Goal: Contribute content: Contribute content

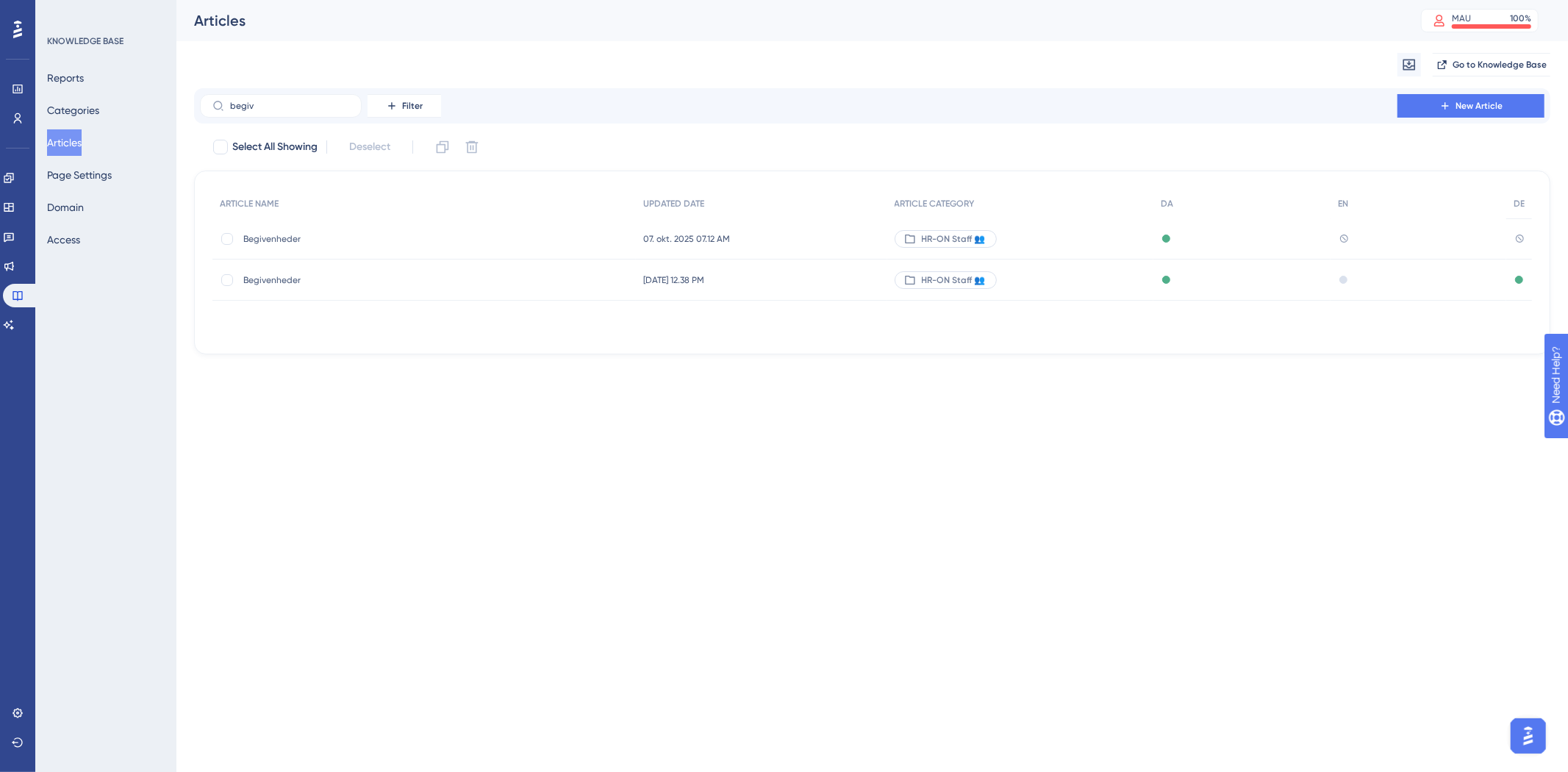
click at [297, 118] on div "begiv Filter New Article" at bounding box center [872, 106] width 1356 height 35
click at [303, 102] on input "begiv" at bounding box center [290, 106] width 119 height 10
type input "b"
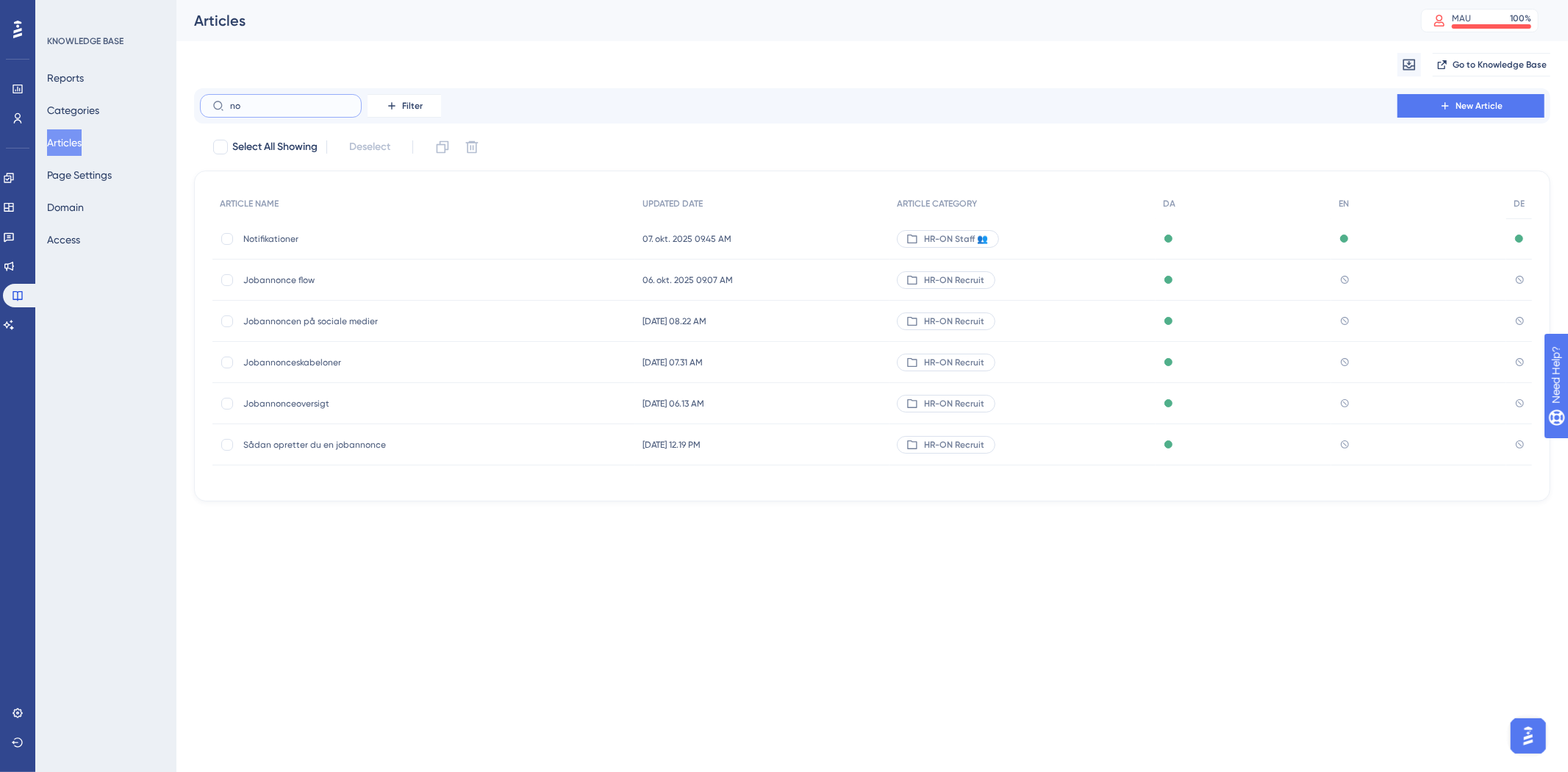
type input "noy"
checkbox input "true"
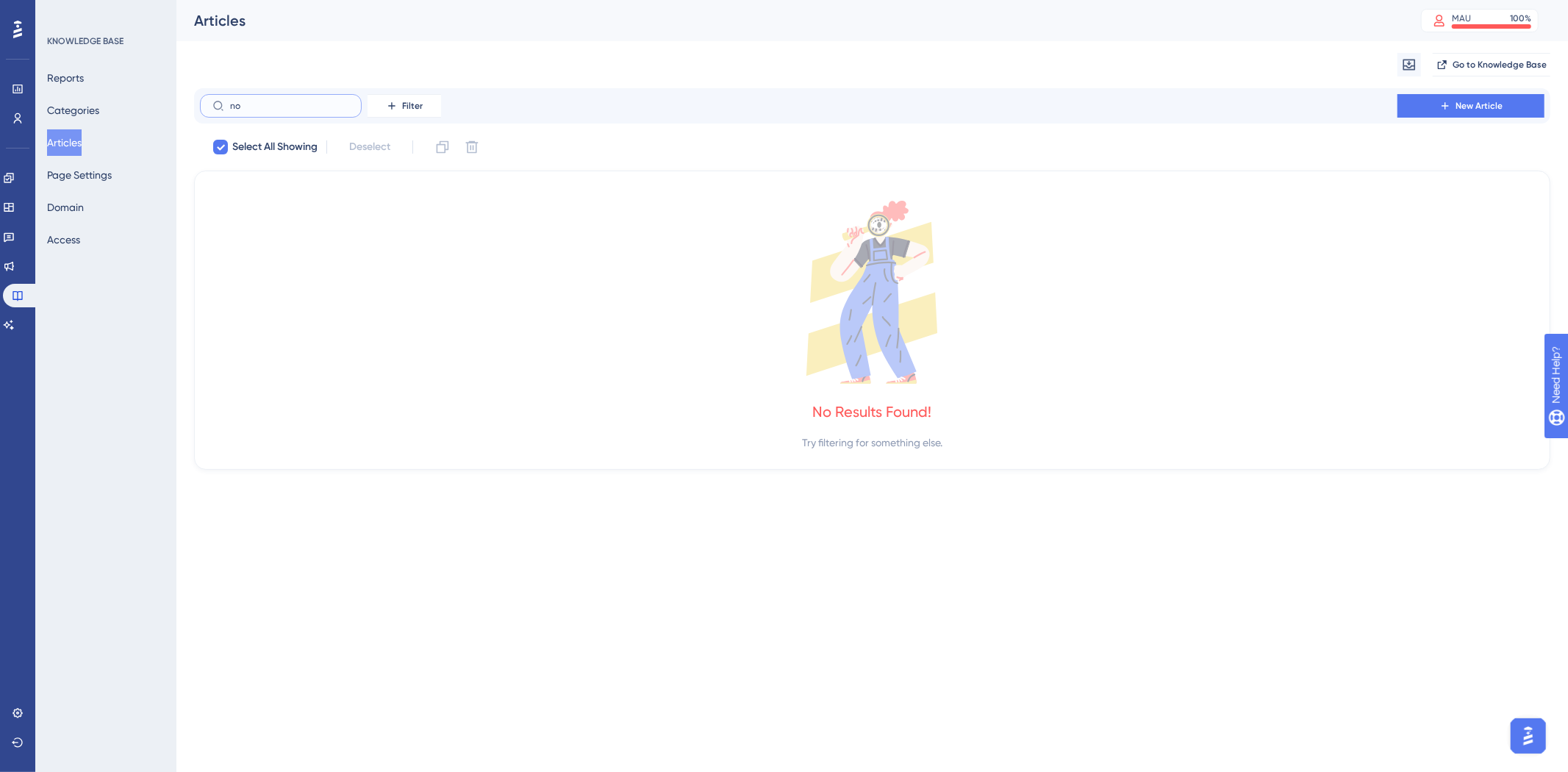
type input "not"
checkbox input "false"
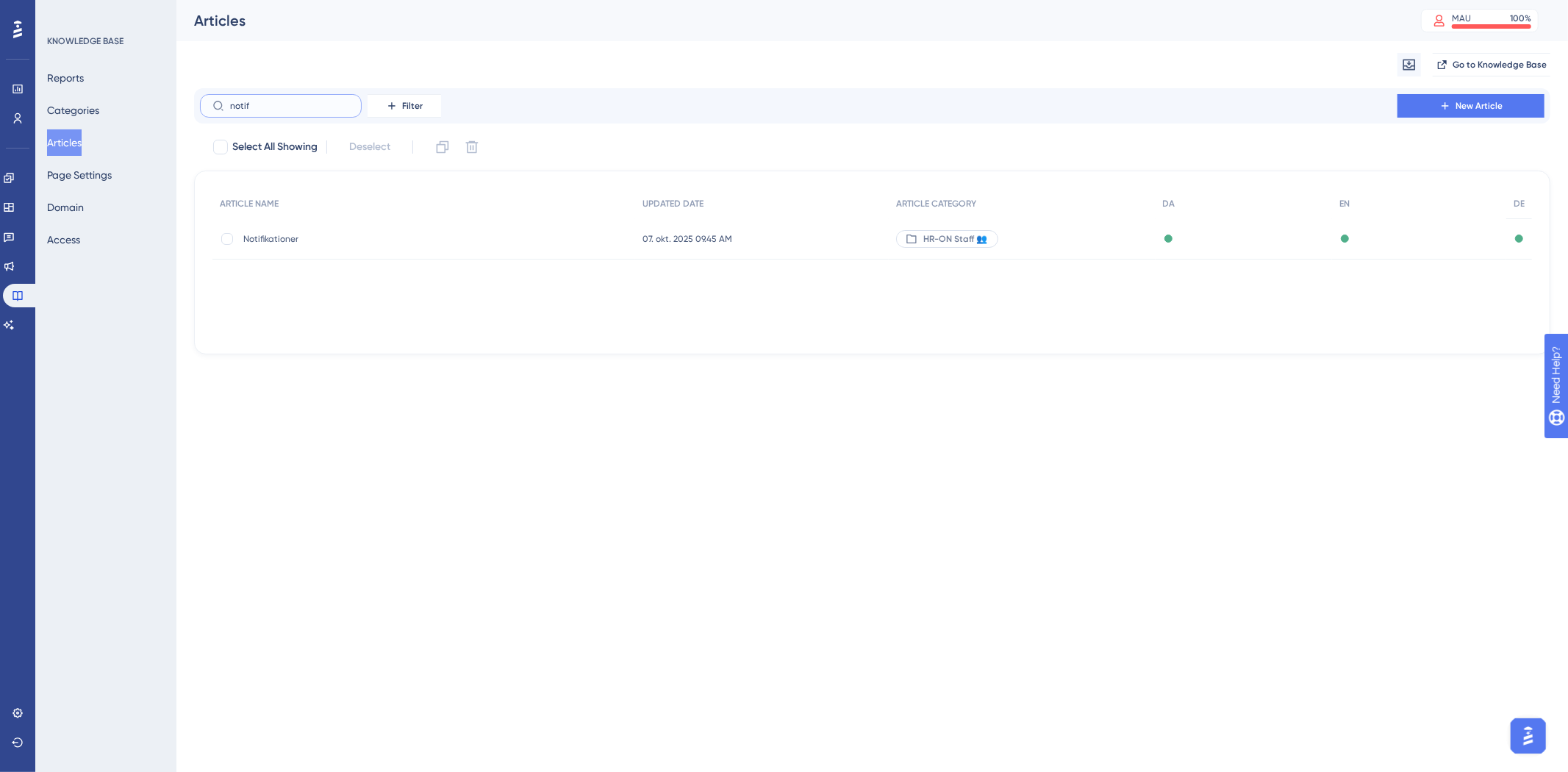
type input "notifi"
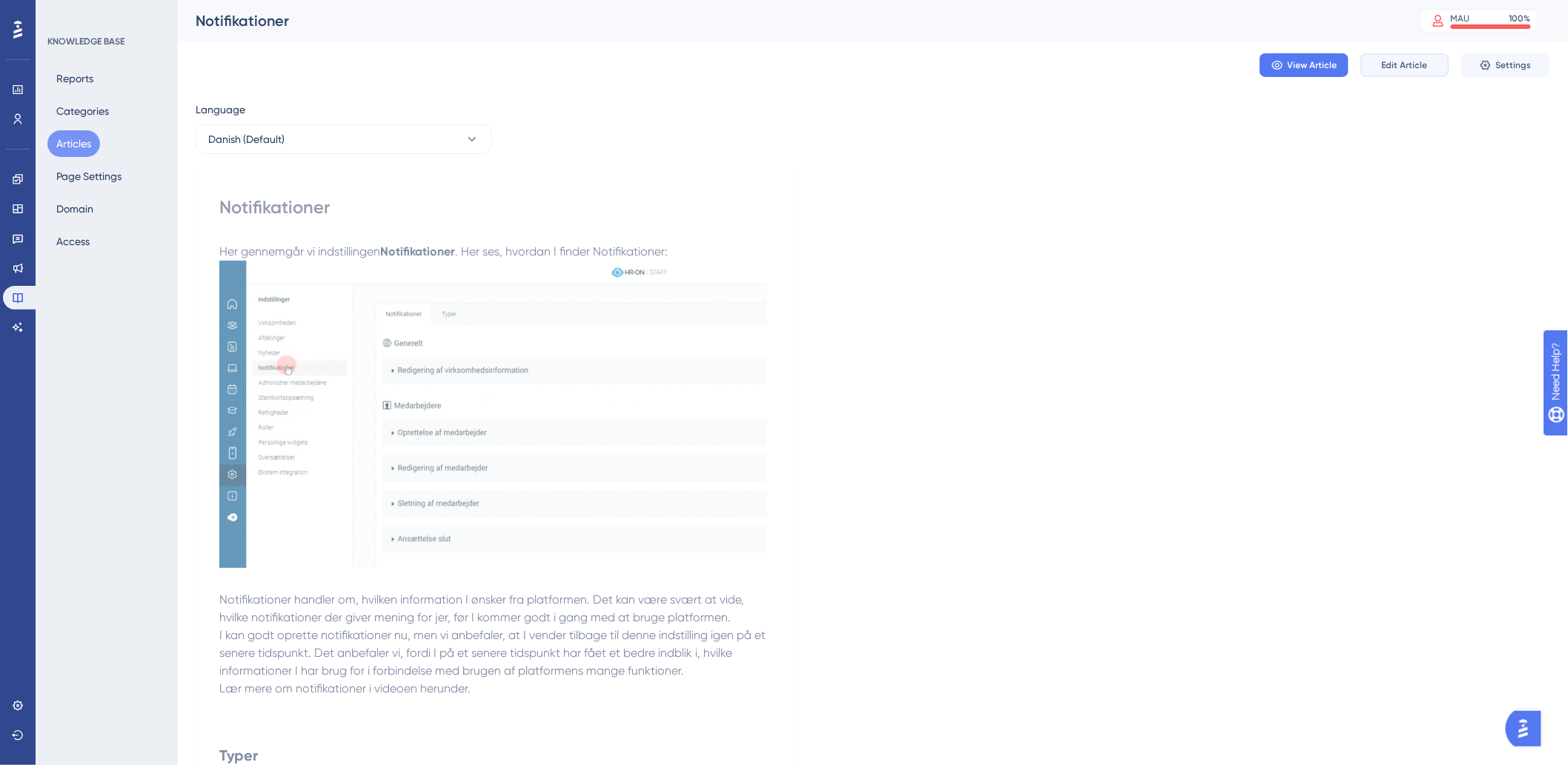
click at [1422, 60] on span "Edit Article" at bounding box center [1405, 65] width 46 height 12
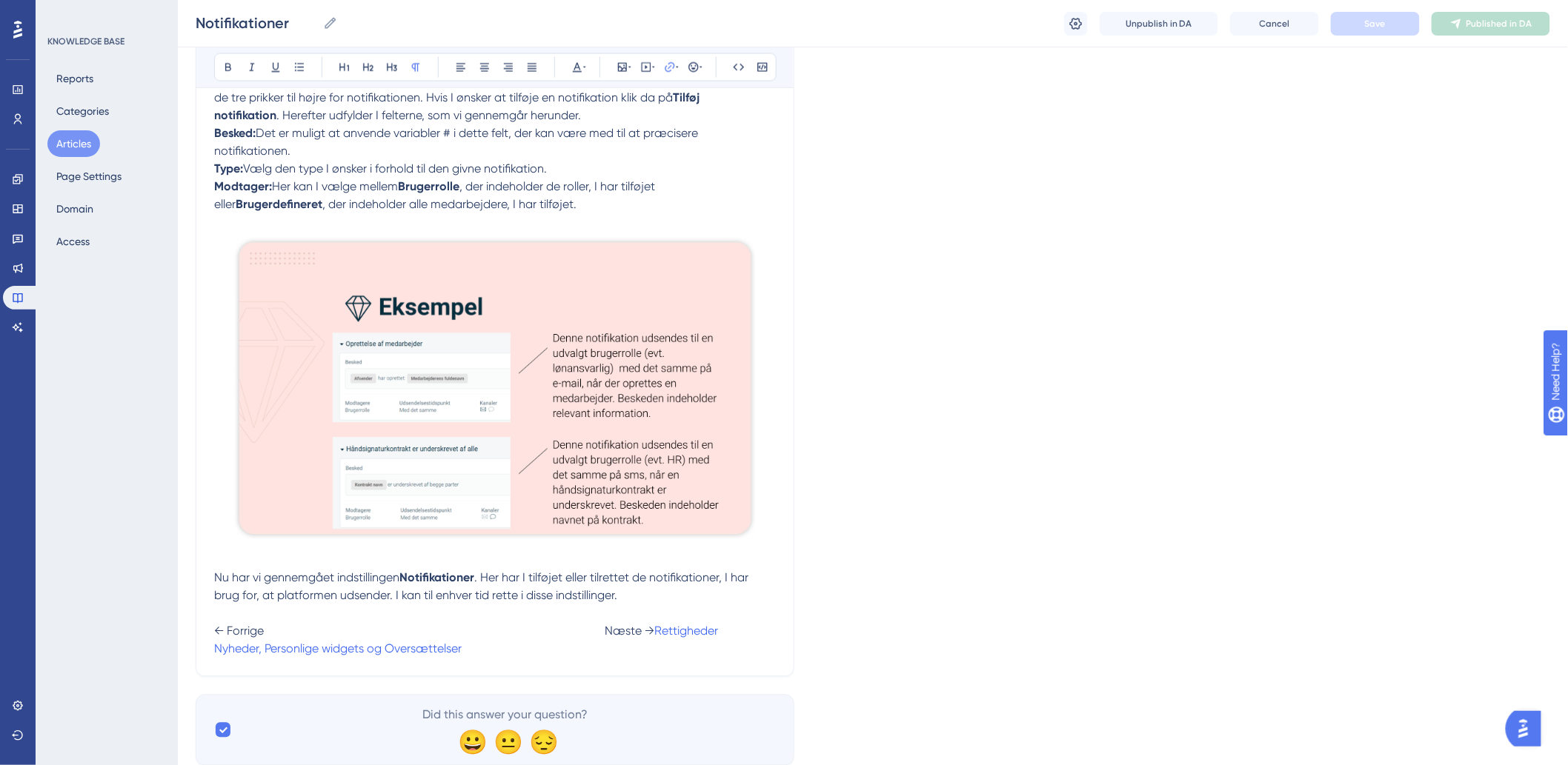
scroll to position [1015, 0]
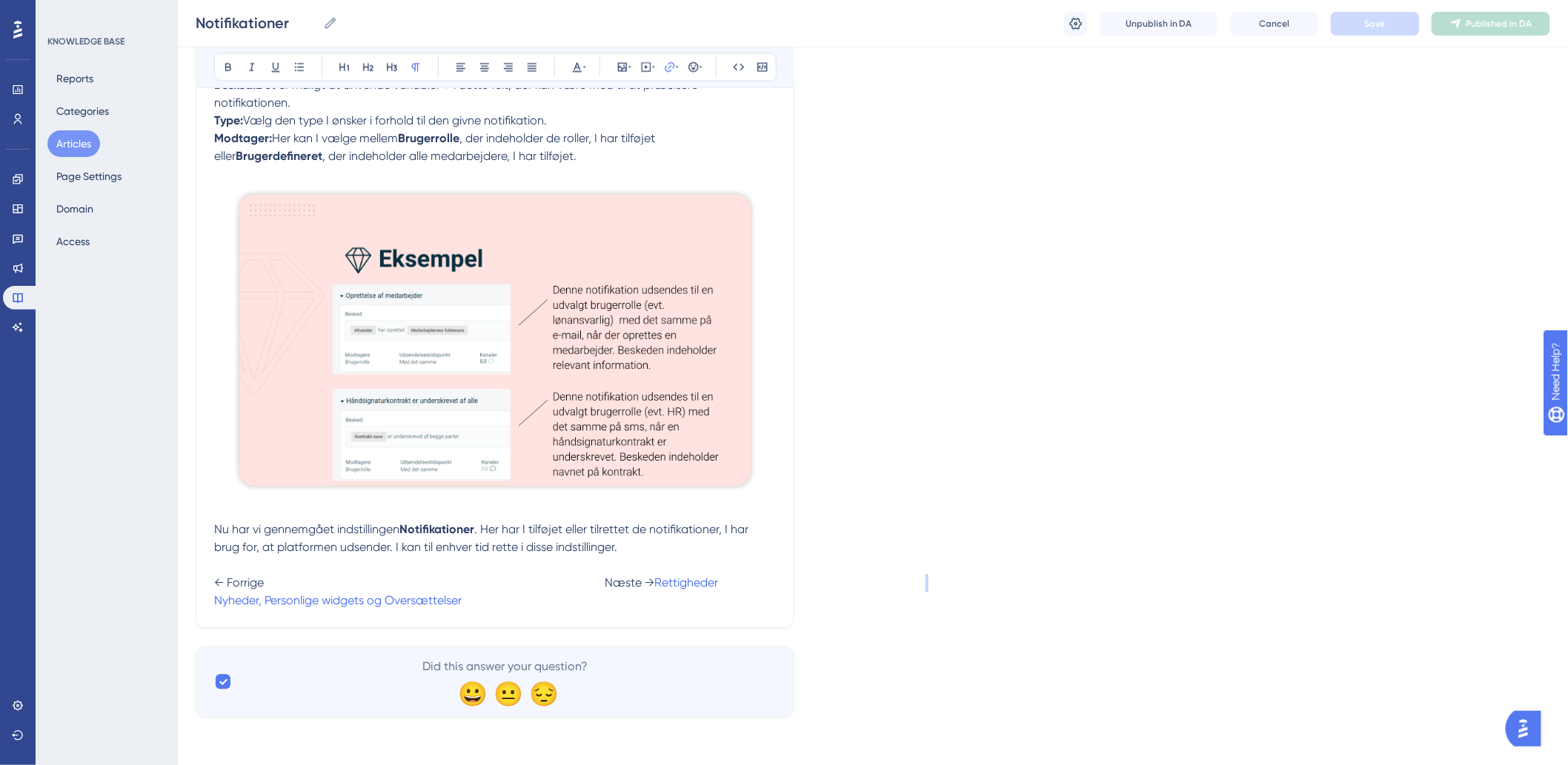
click at [718, 590] on span at bounding box center [826, 583] width 216 height 14
click at [1358, 21] on button "Save" at bounding box center [1375, 24] width 89 height 24
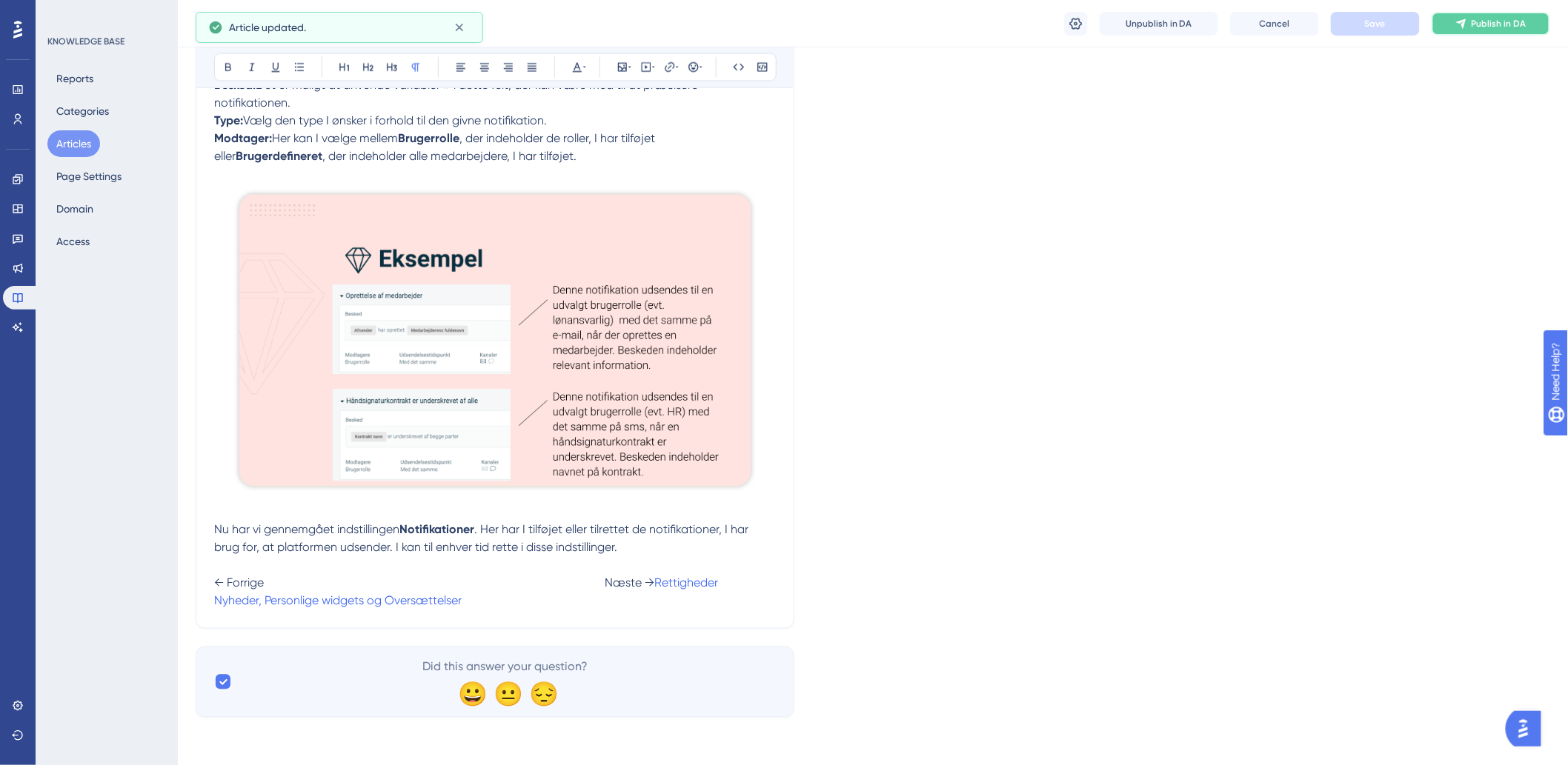
click at [1487, 20] on span "Publish in DA" at bounding box center [1499, 24] width 55 height 12
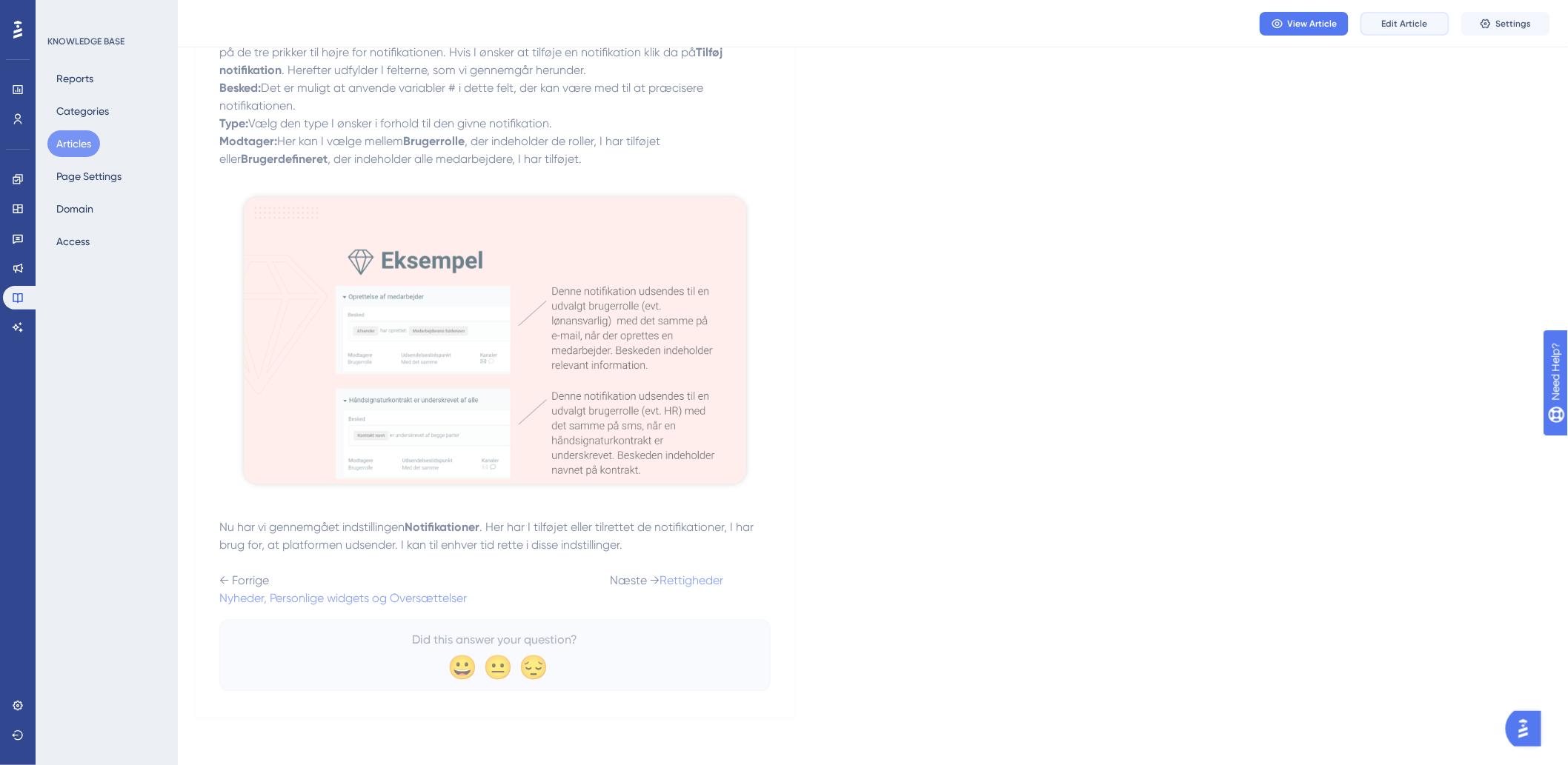
click at [1424, 15] on button "Edit Article" at bounding box center [1405, 24] width 89 height 24
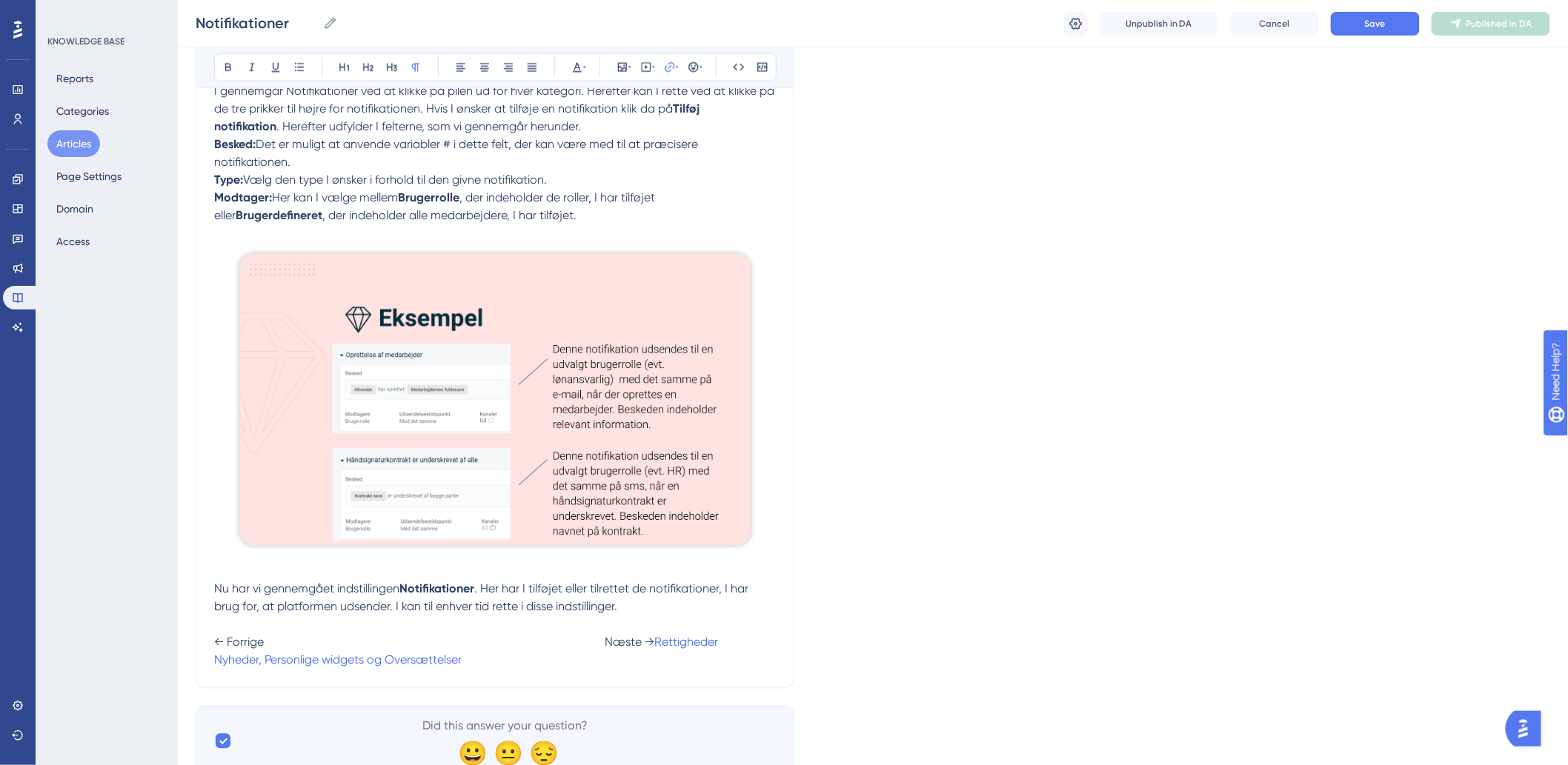
scroll to position [1015, 0]
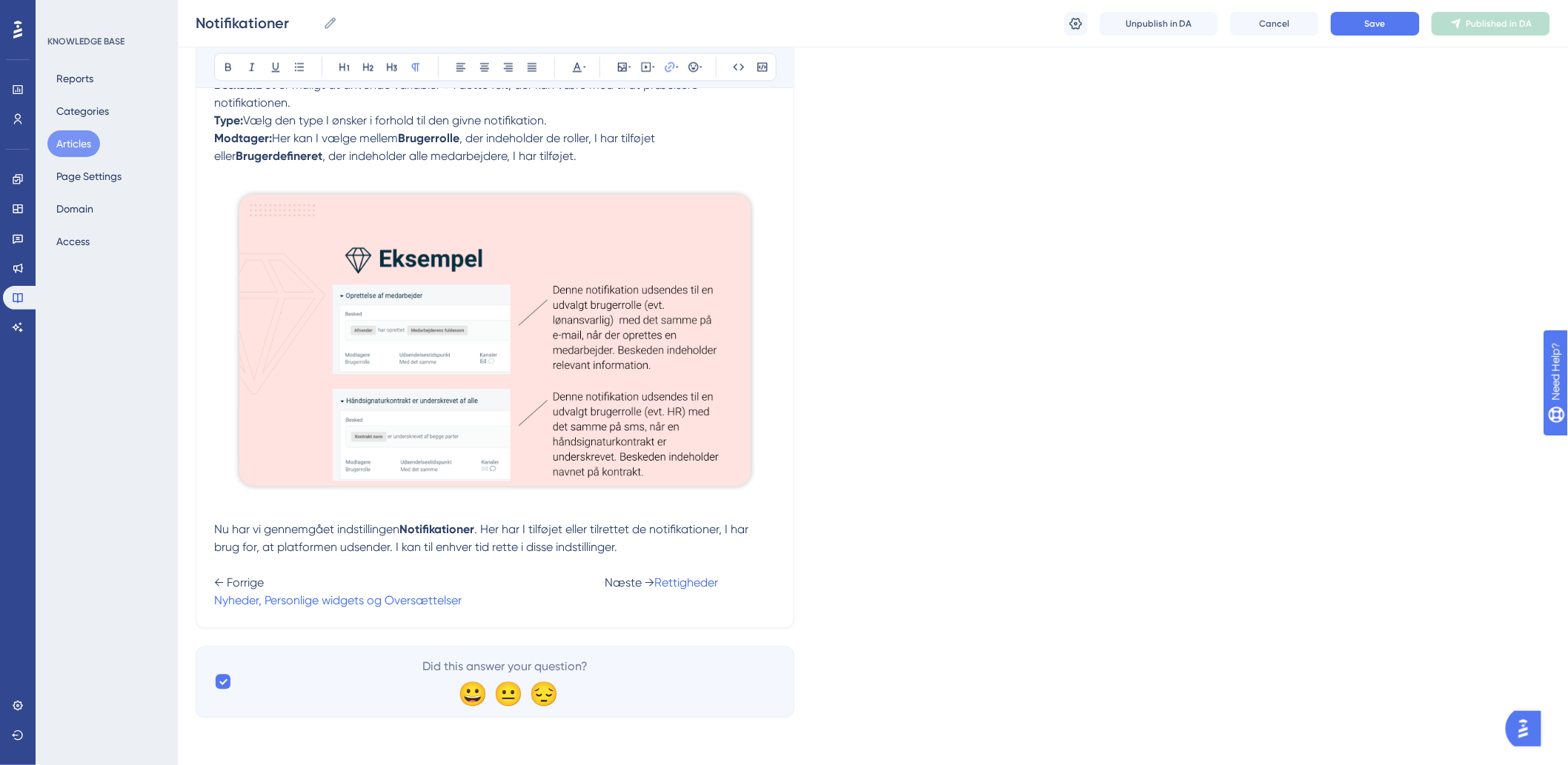
click at [448, 594] on p "Nu har vi gennemgået indstillingen Notifikationer . Her har I tilføjet eller ti…" at bounding box center [495, 566] width 562 height 89
click at [1383, 25] on span "Save" at bounding box center [1375, 24] width 21 height 12
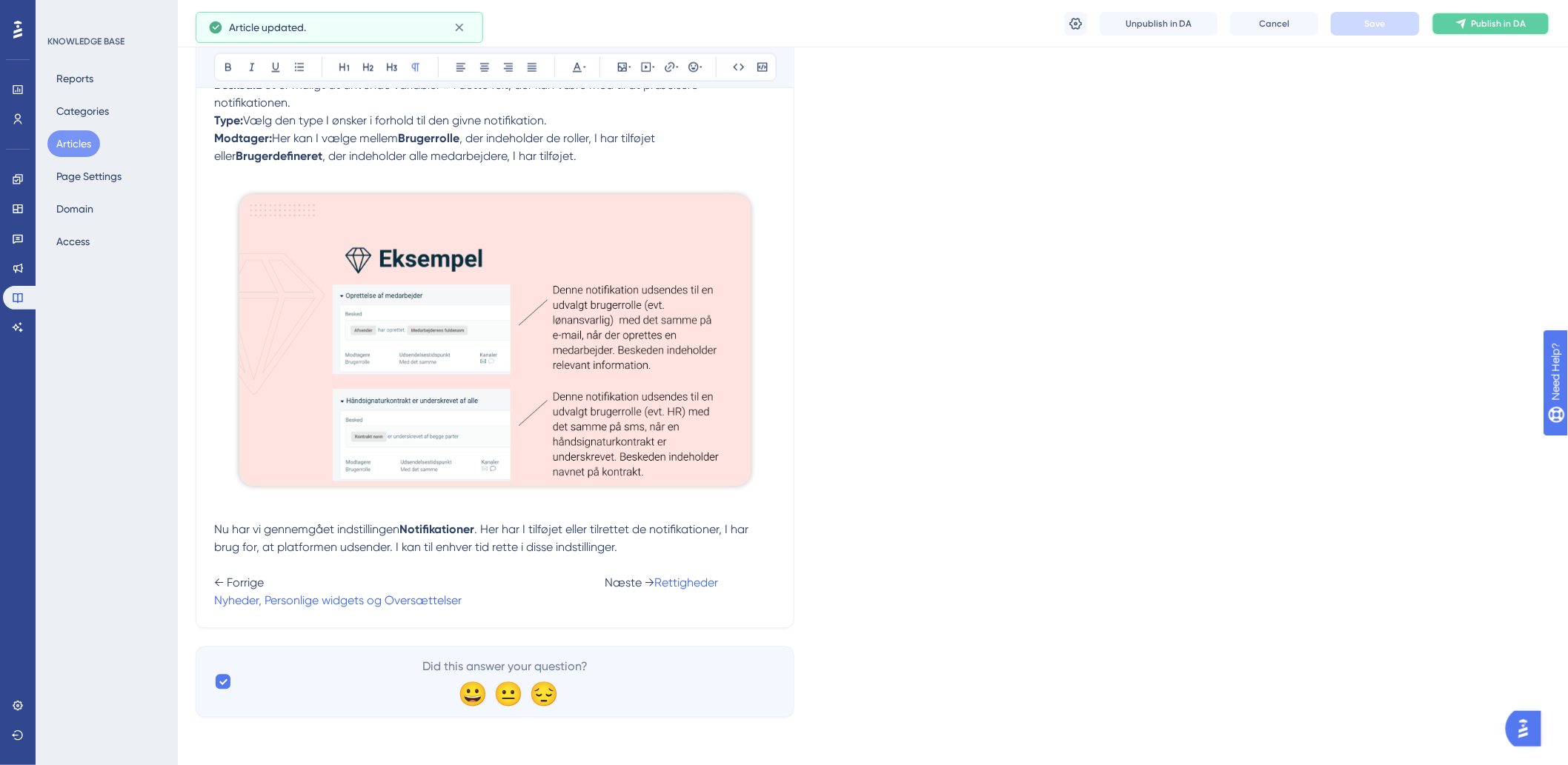
click at [1445, 28] on button "Publish in DA" at bounding box center [1491, 24] width 119 height 24
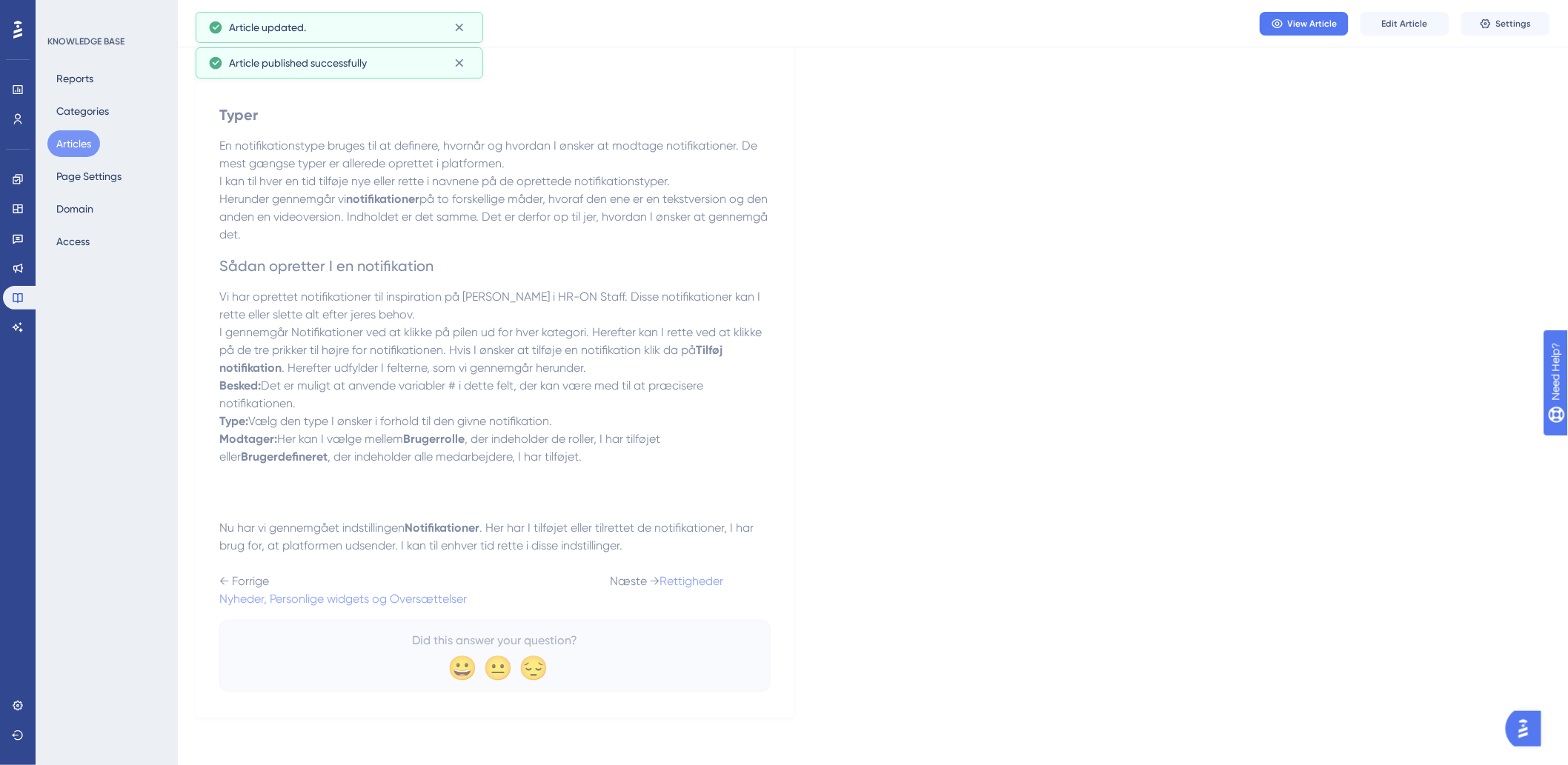
scroll to position [933, 0]
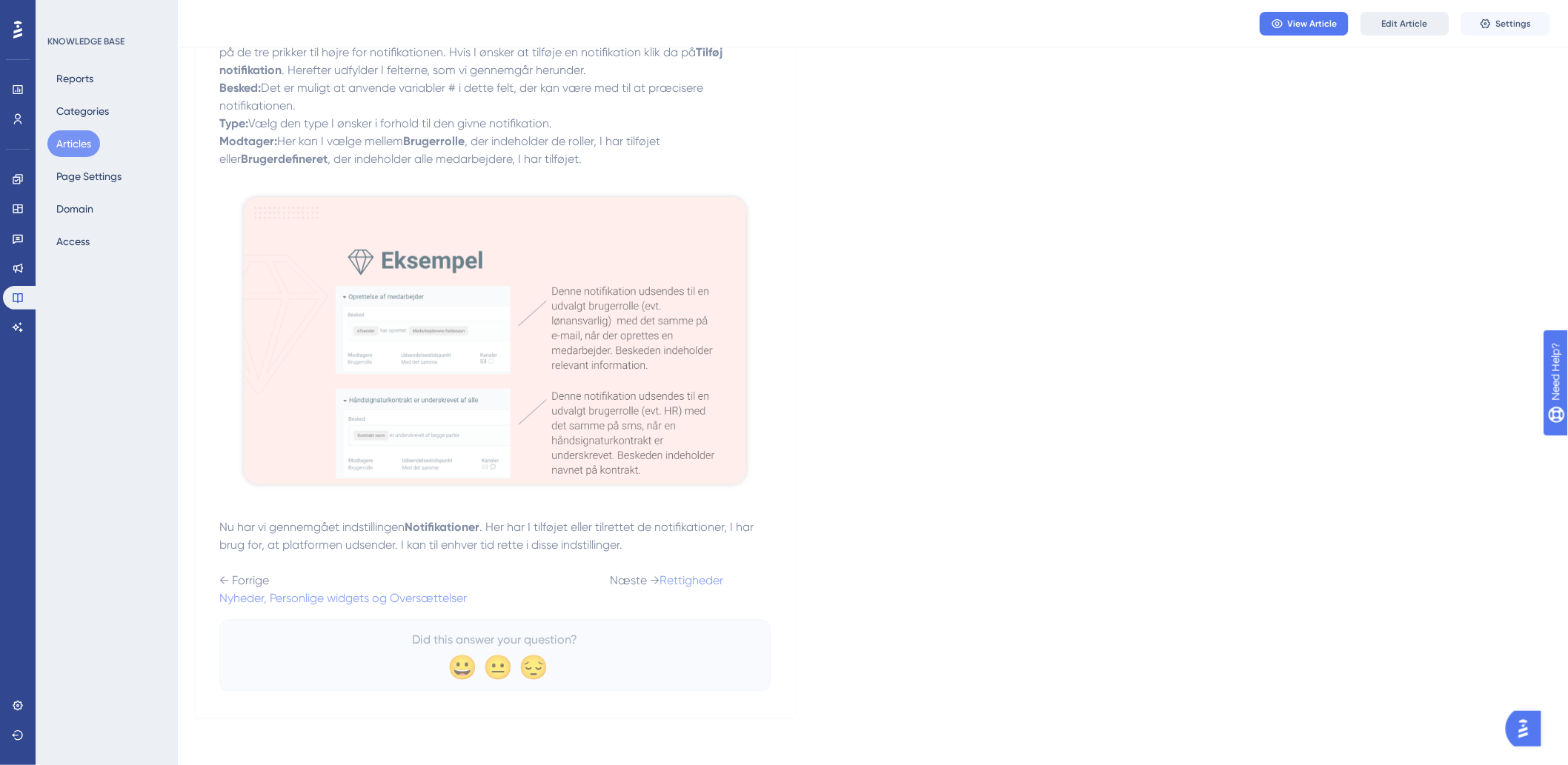
click at [1391, 34] on button "Edit Article" at bounding box center [1405, 24] width 89 height 24
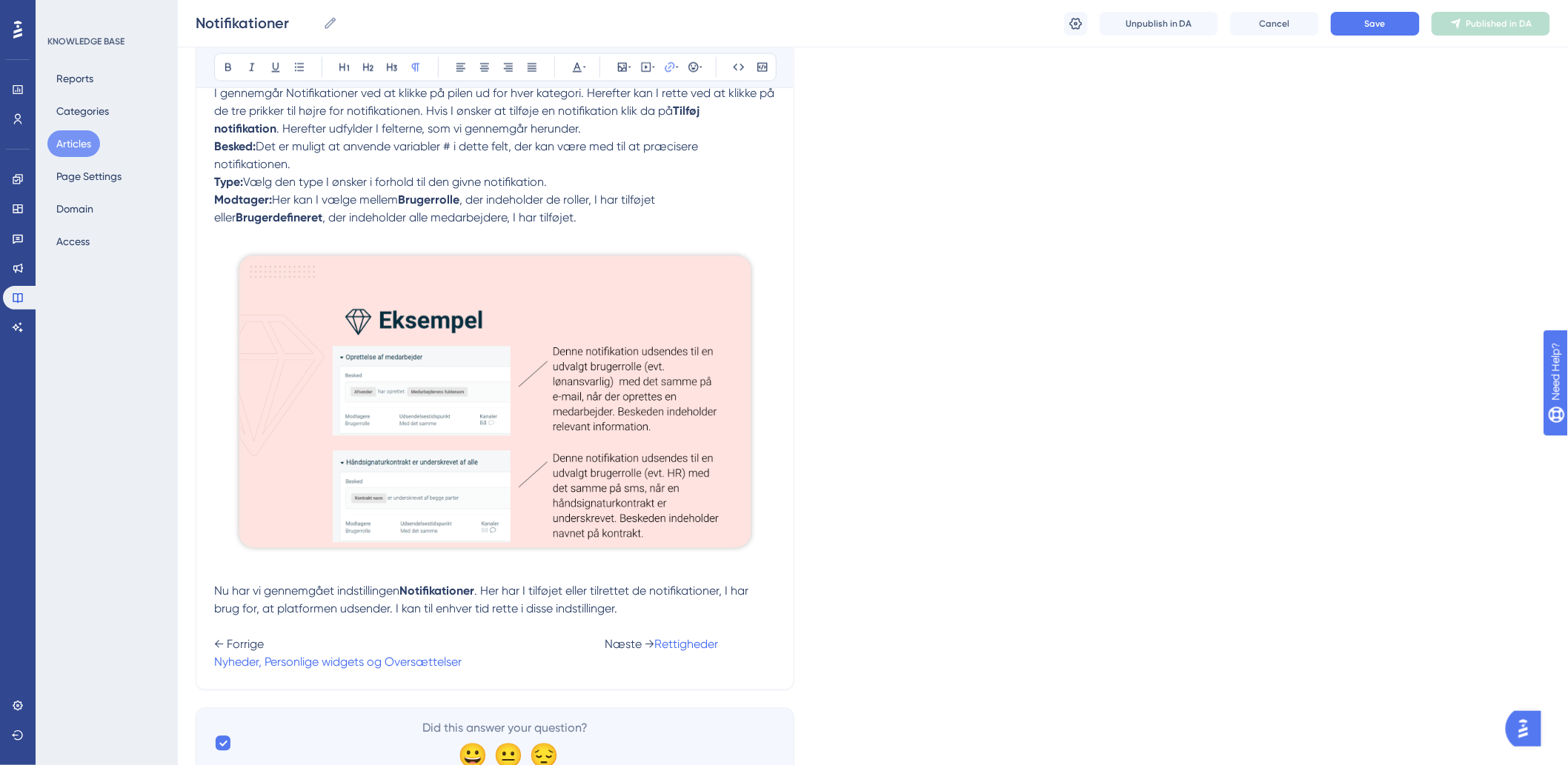
scroll to position [1015, 0]
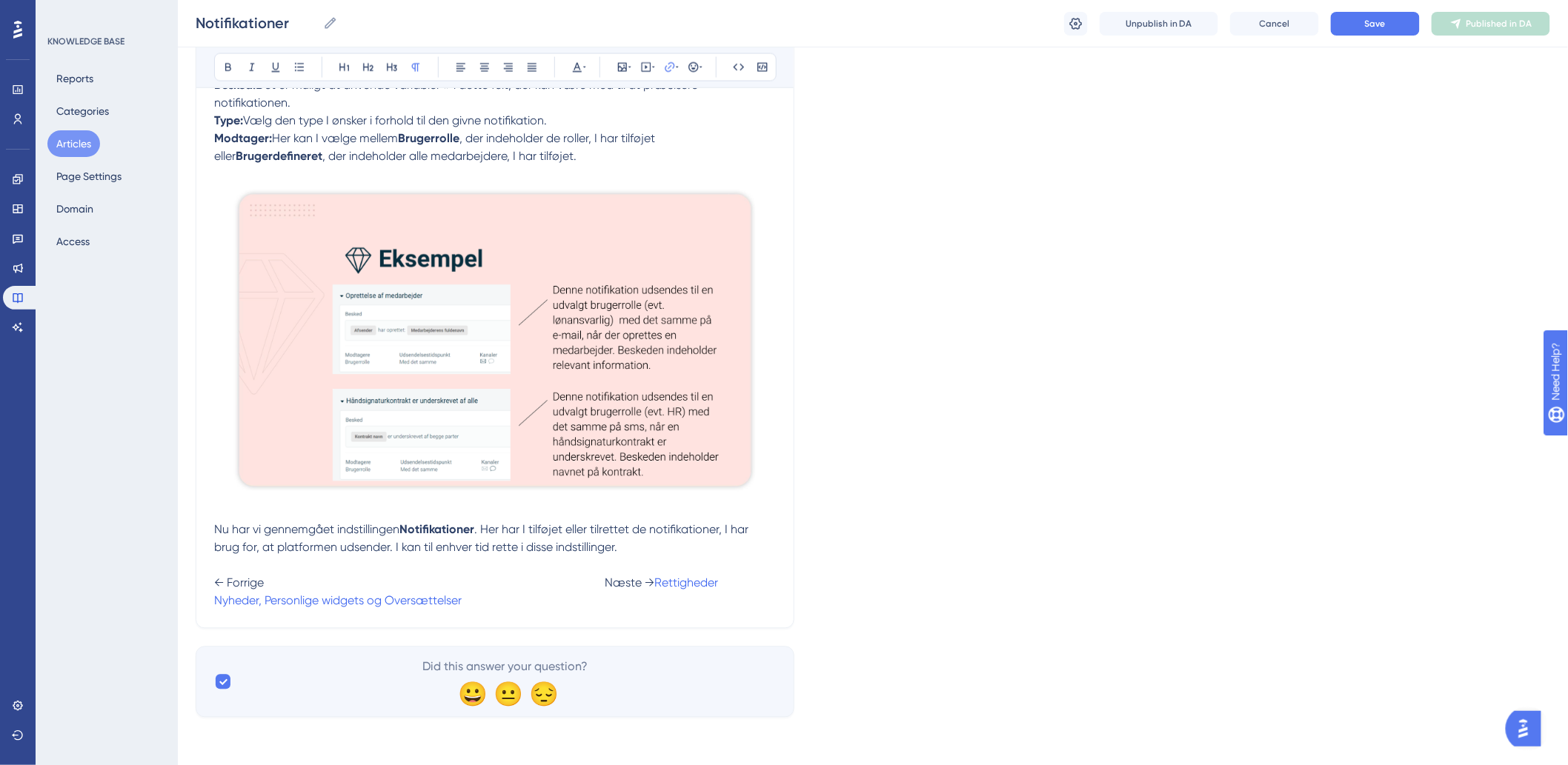
click at [718, 590] on span at bounding box center [806, 583] width 175 height 14
click at [1364, 12] on button "Save" at bounding box center [1375, 24] width 89 height 24
click at [1491, 8] on div "Notifikationer Notifikationer Unpublish in DA Cancel Save Publish in DA" at bounding box center [872, 24] width 1391 height 47
click at [1491, 18] on span "Publish in DA" at bounding box center [1499, 24] width 55 height 12
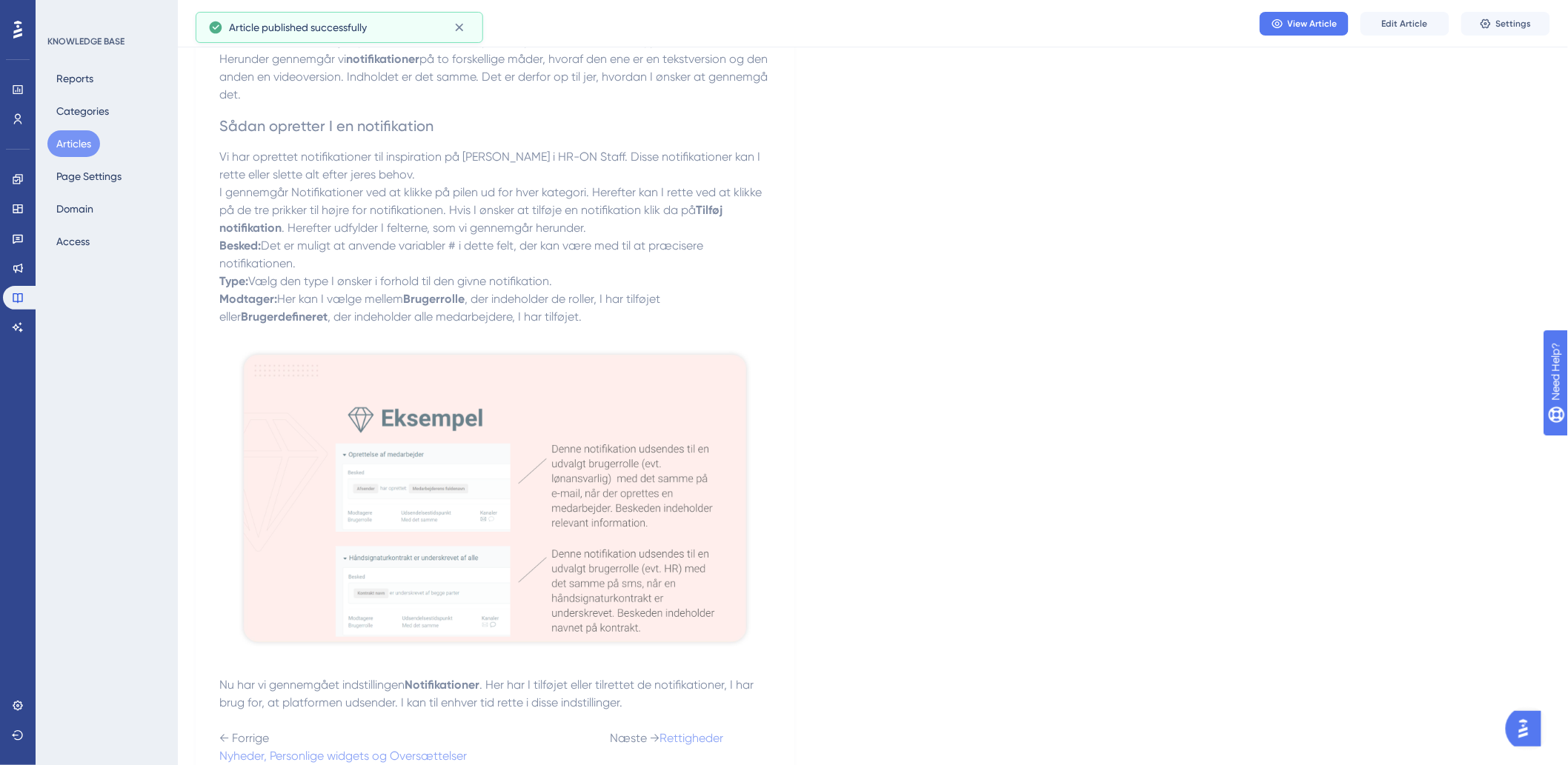
scroll to position [768, 0]
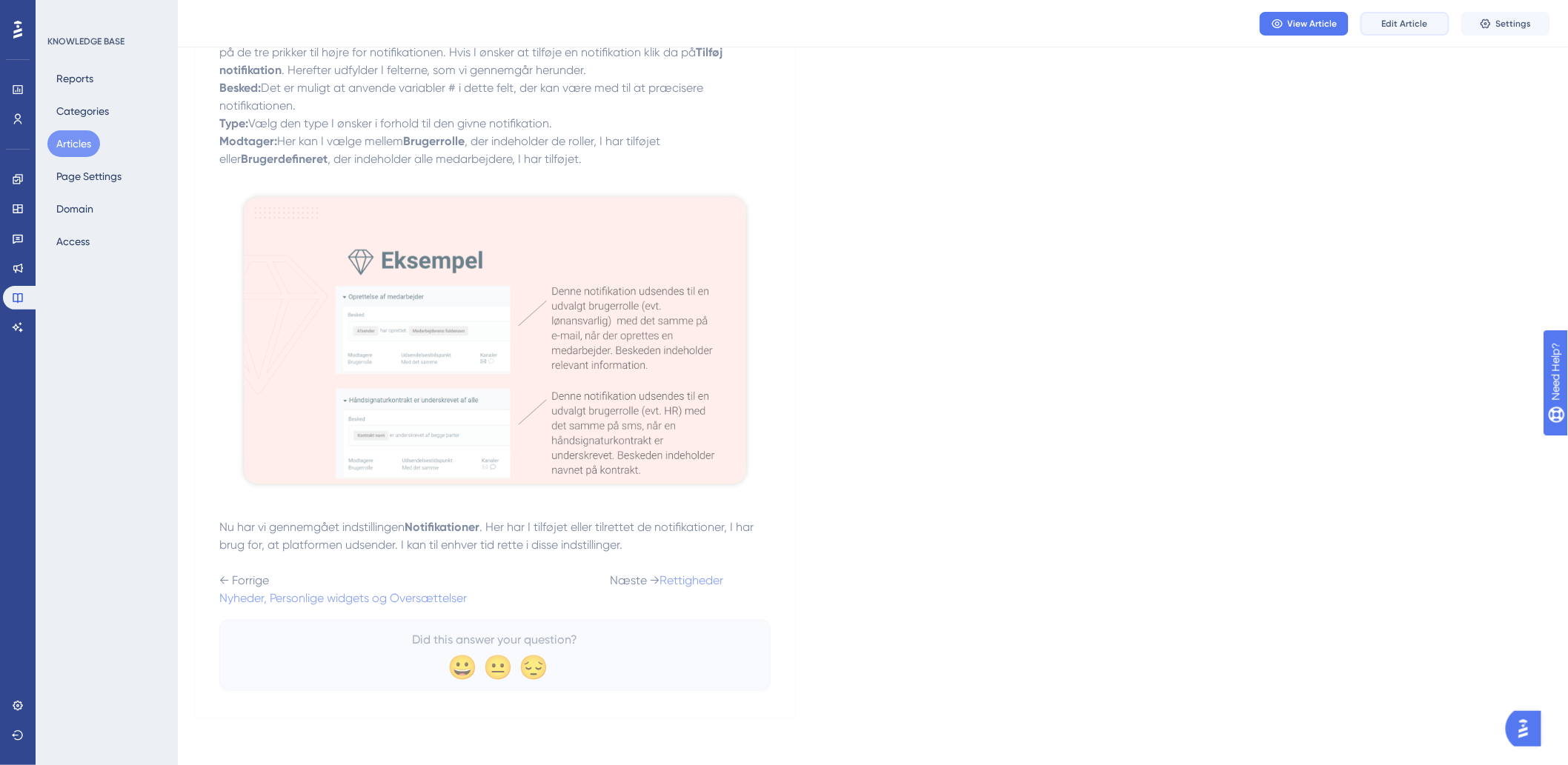
click at [1419, 21] on span "Edit Article" at bounding box center [1405, 24] width 46 height 12
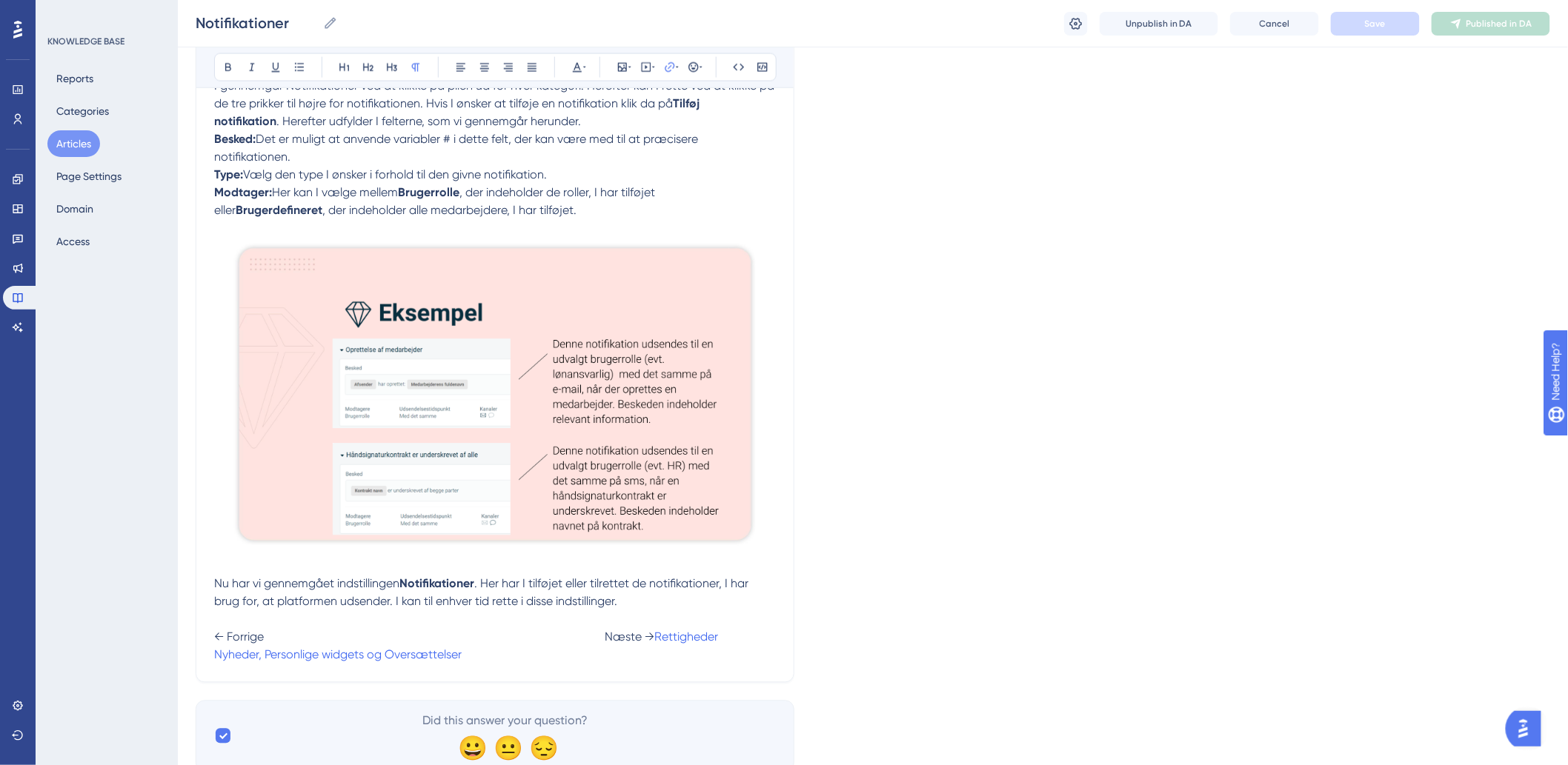
scroll to position [1015, 0]
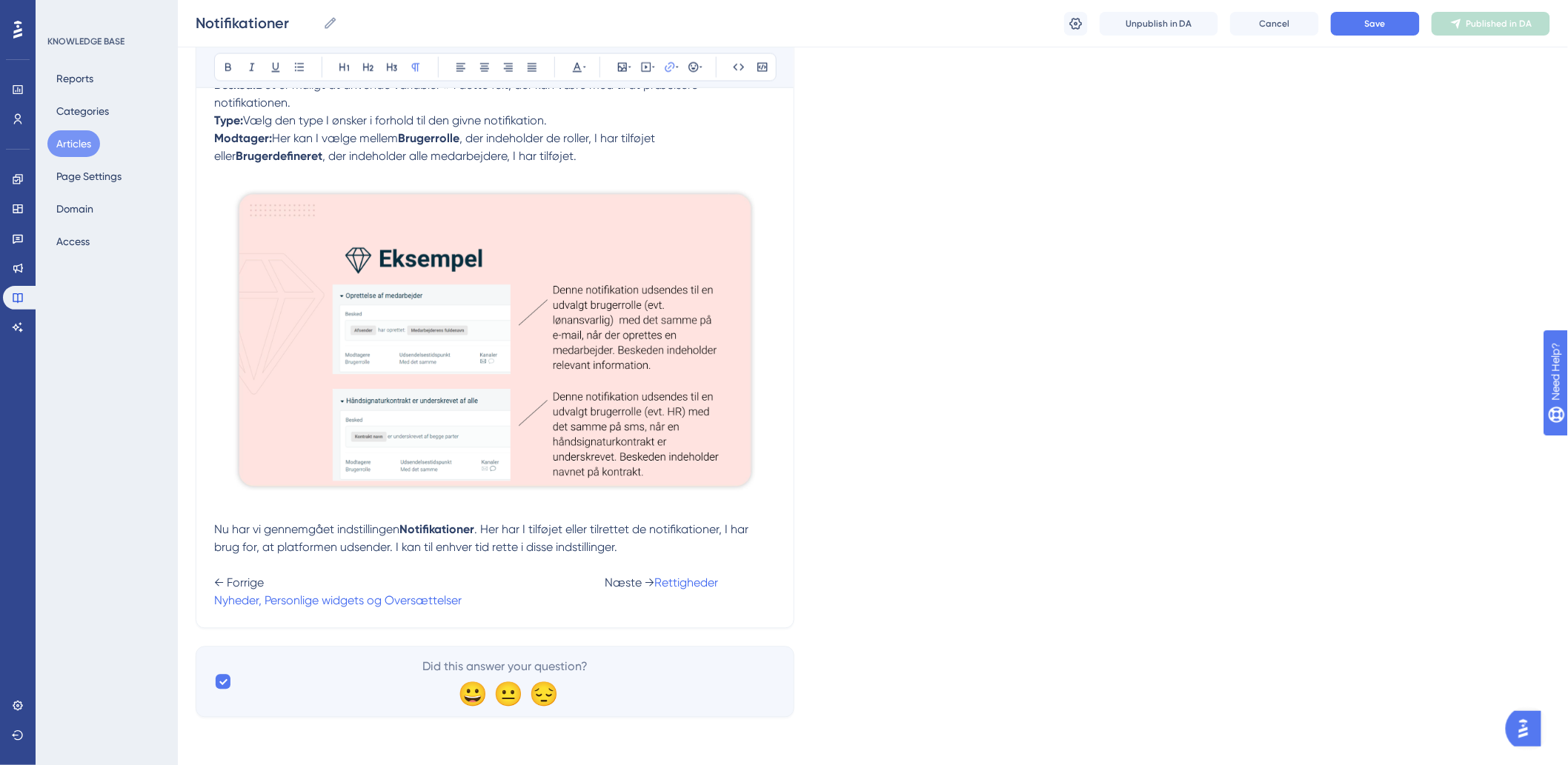
click at [551, 586] on span "← Forrige Næste →" at bounding box center [434, 583] width 440 height 14
click at [1390, 12] on button "Save" at bounding box center [1375, 24] width 89 height 24
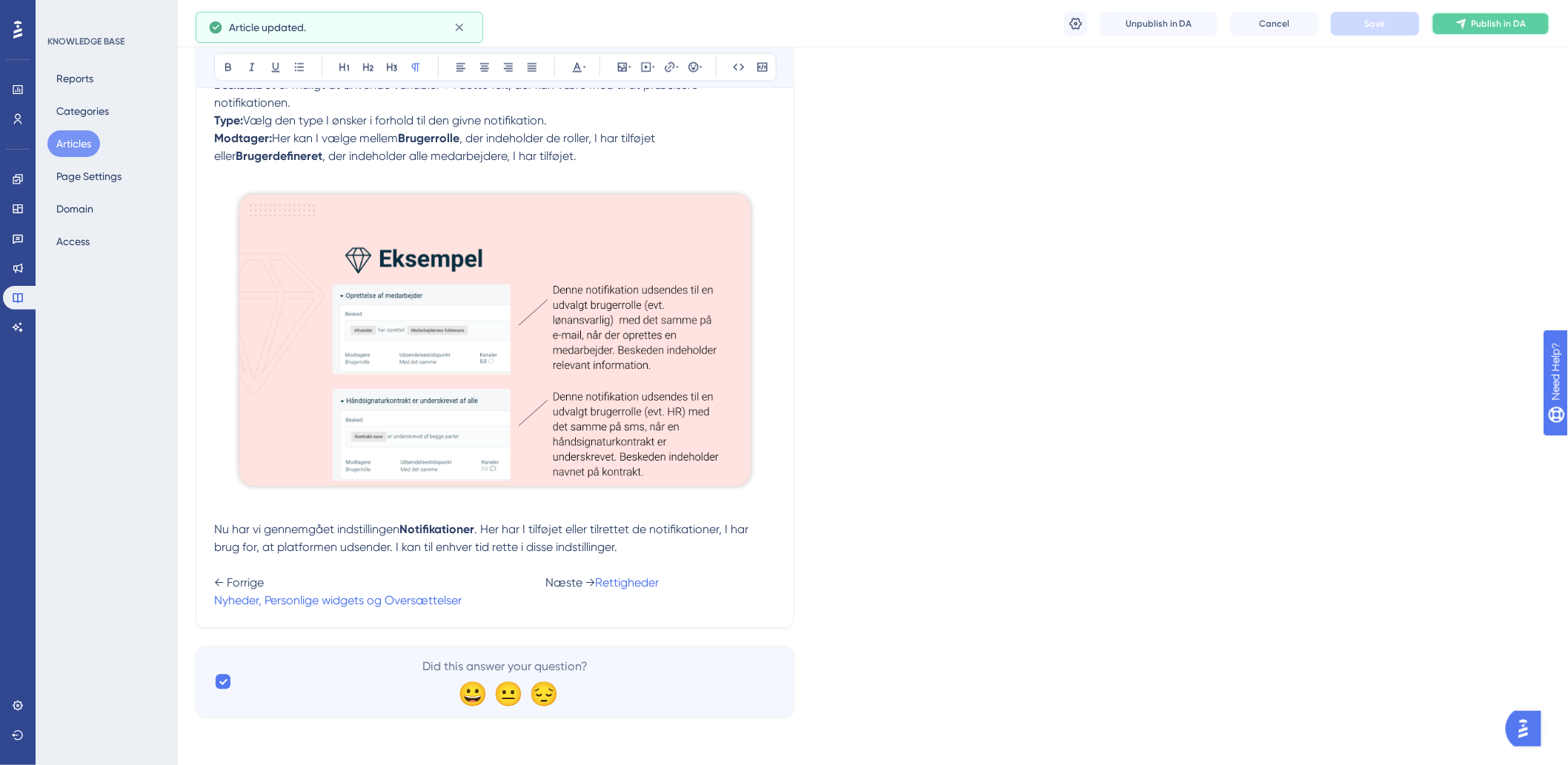
click at [1498, 23] on span "Publish in DA" at bounding box center [1499, 24] width 55 height 12
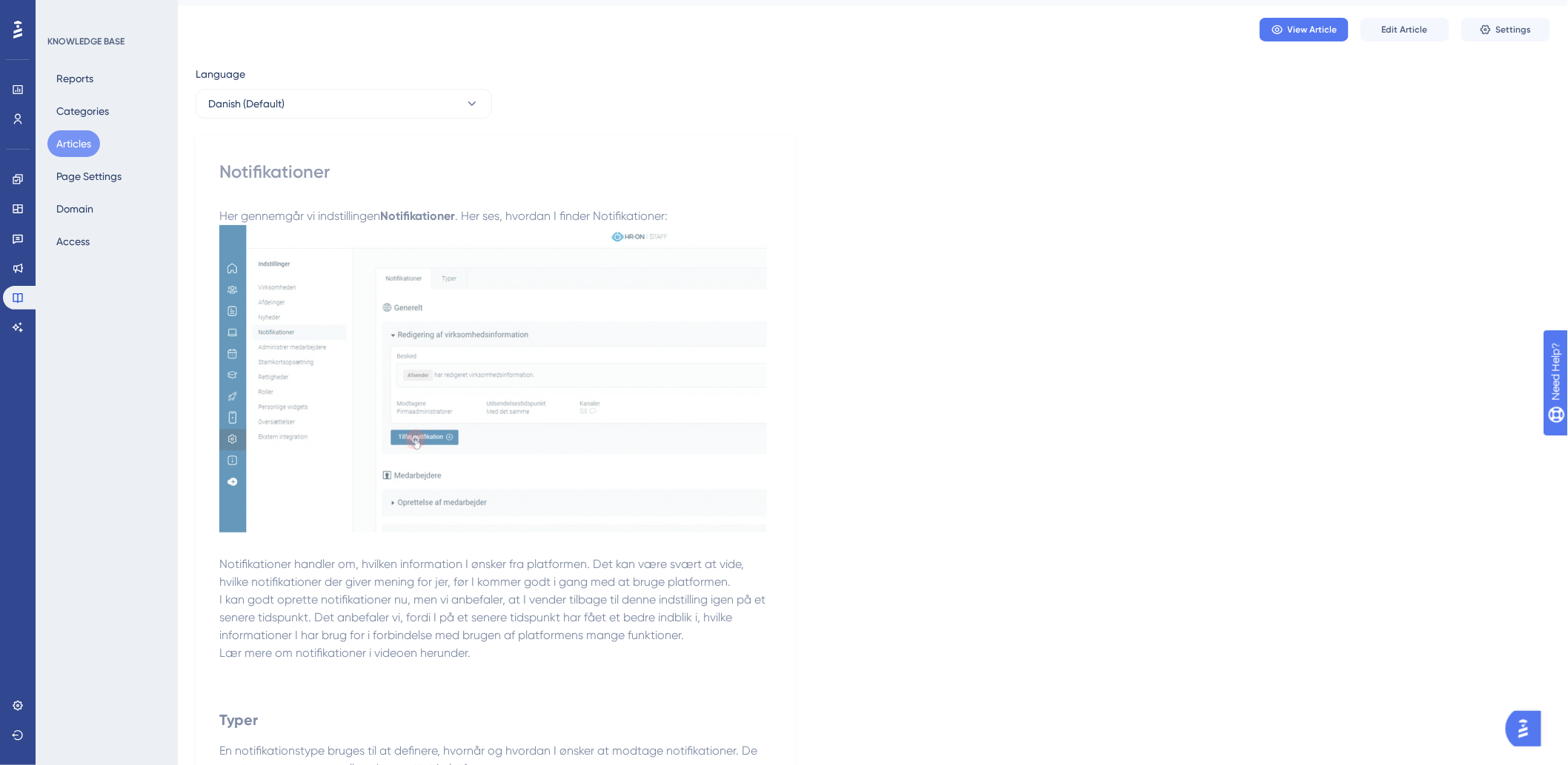
scroll to position [0, 0]
